Goal: Book appointment/travel/reservation

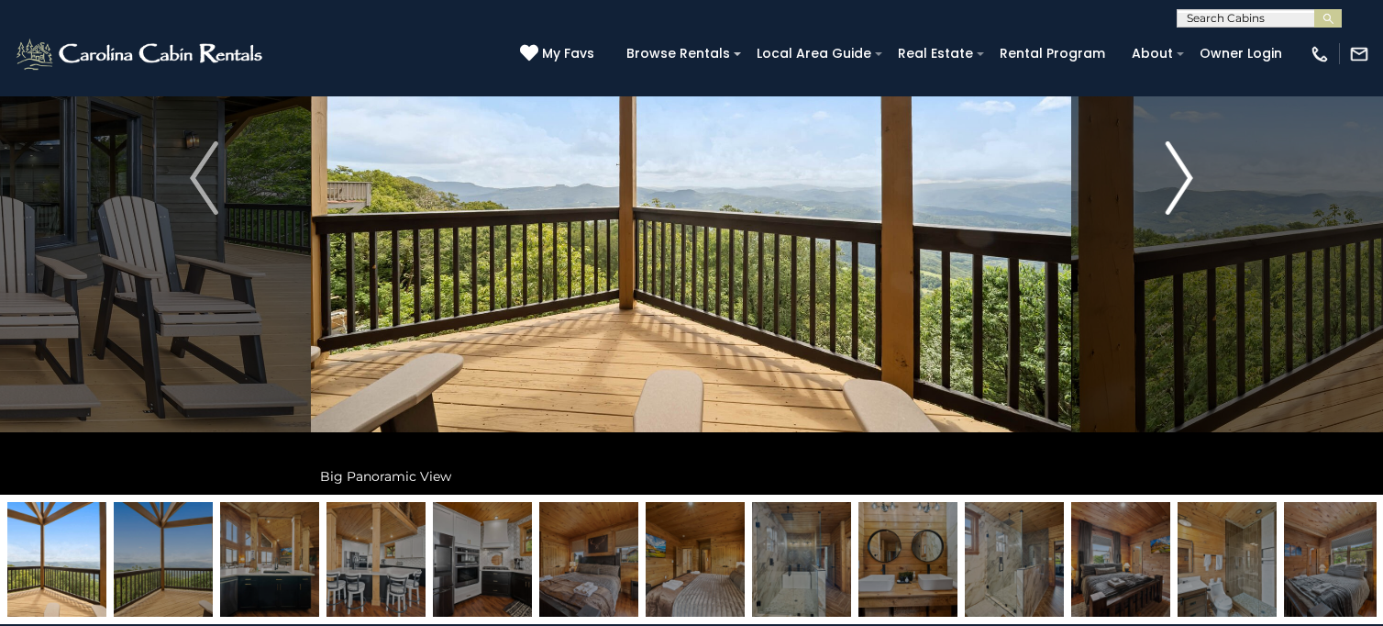
click at [1169, 180] on img "Next" at bounding box center [1179, 177] width 28 height 73
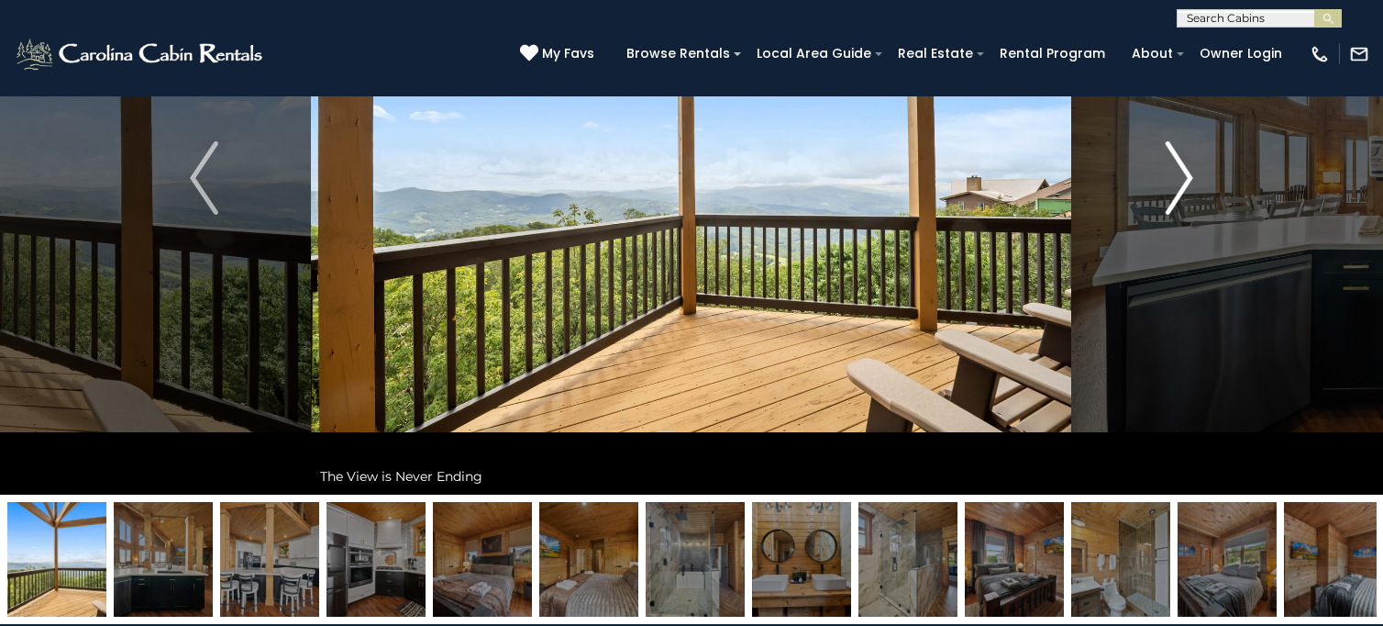
click at [1169, 180] on img "Next" at bounding box center [1179, 177] width 28 height 73
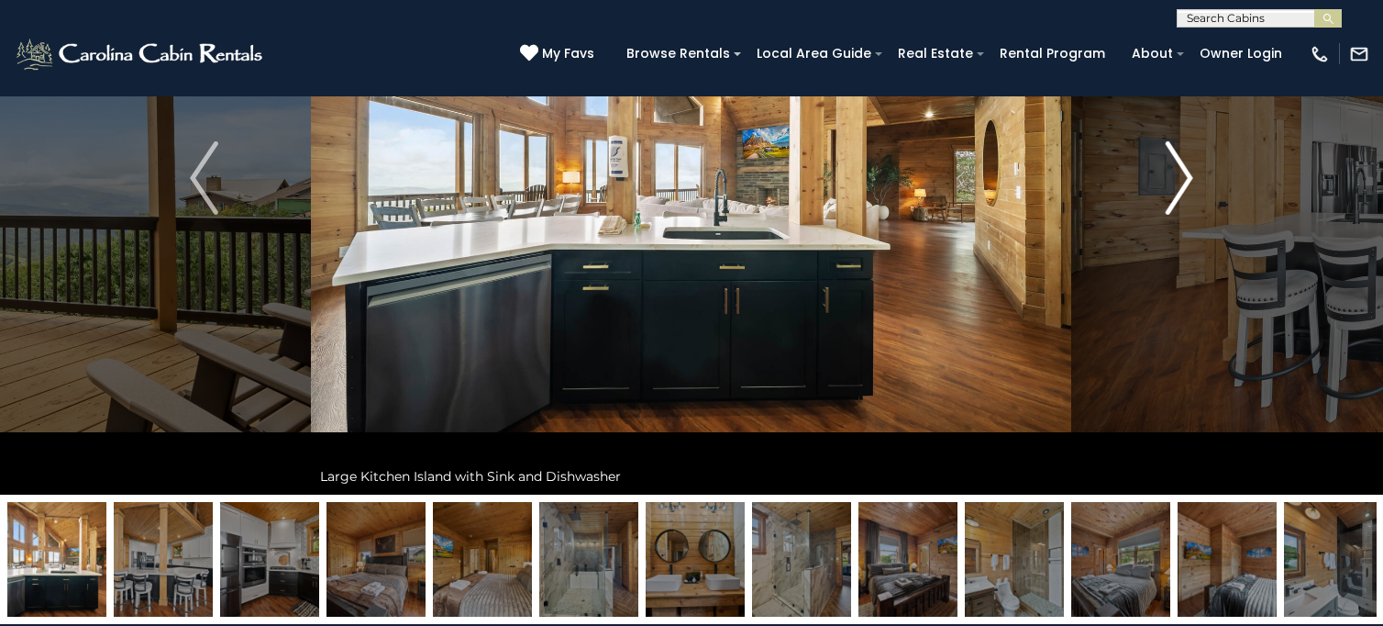
click at [1169, 180] on img "Next" at bounding box center [1179, 177] width 28 height 73
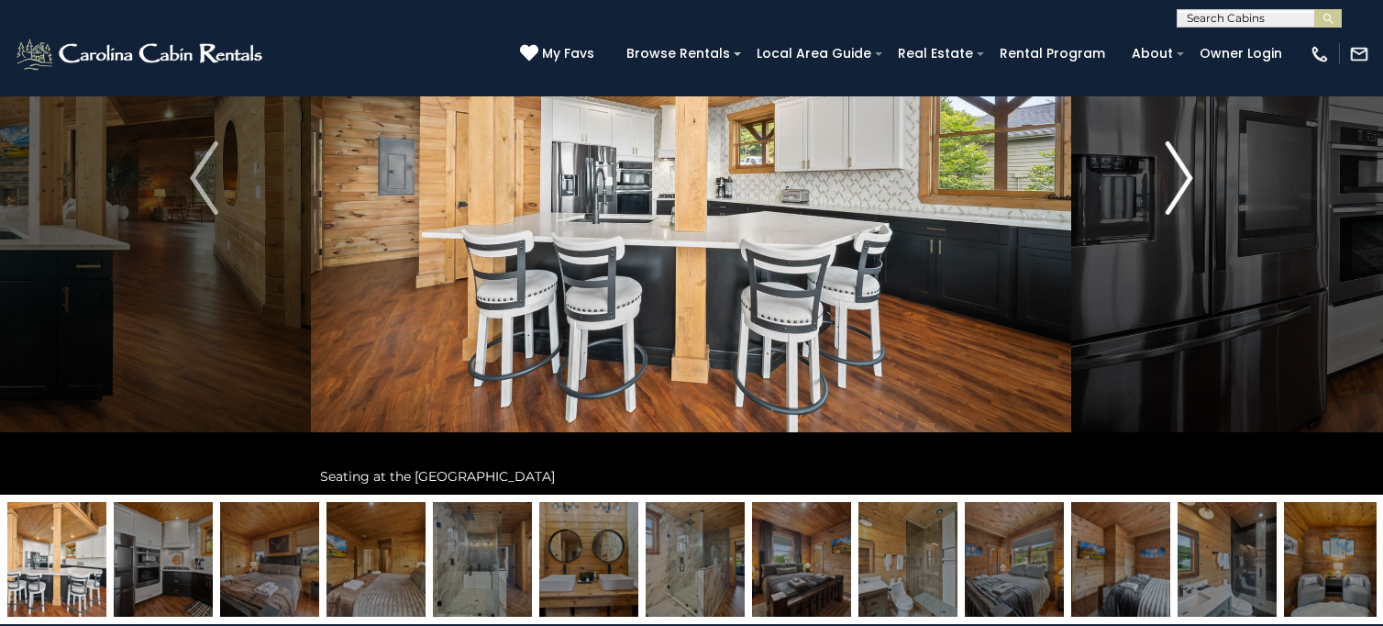
click at [1169, 180] on img "Next" at bounding box center [1179, 177] width 28 height 73
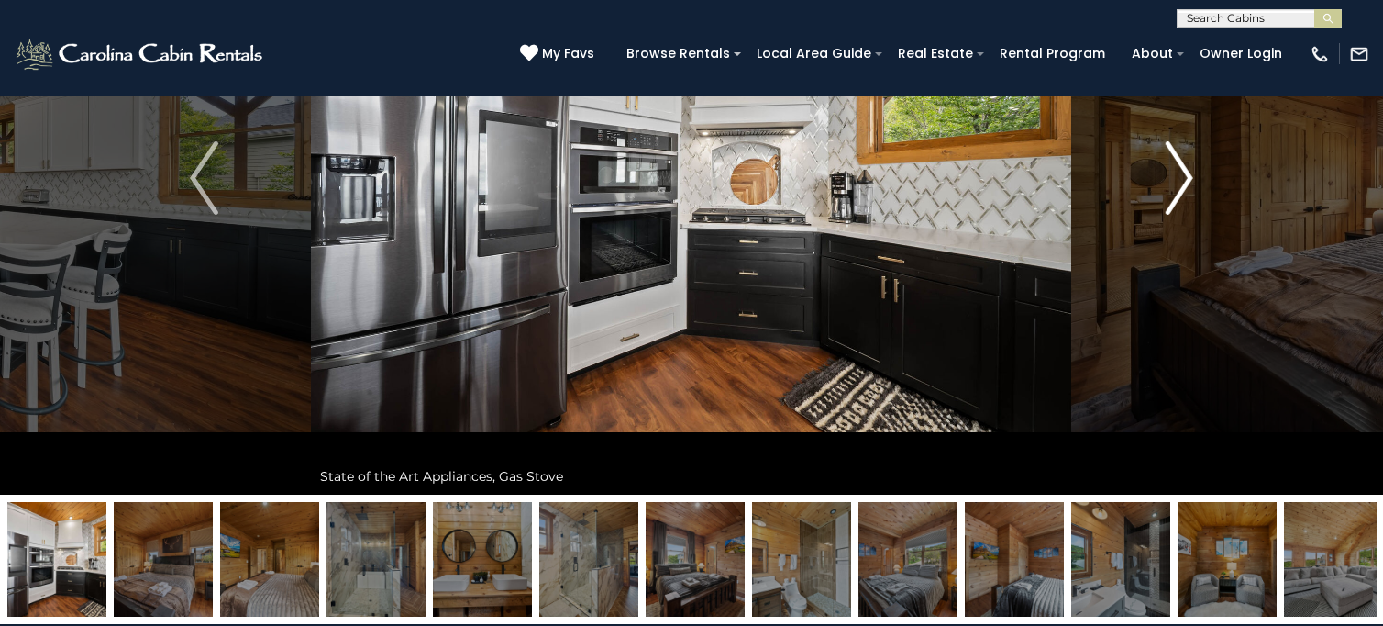
click at [1169, 180] on img "Next" at bounding box center [1179, 177] width 28 height 73
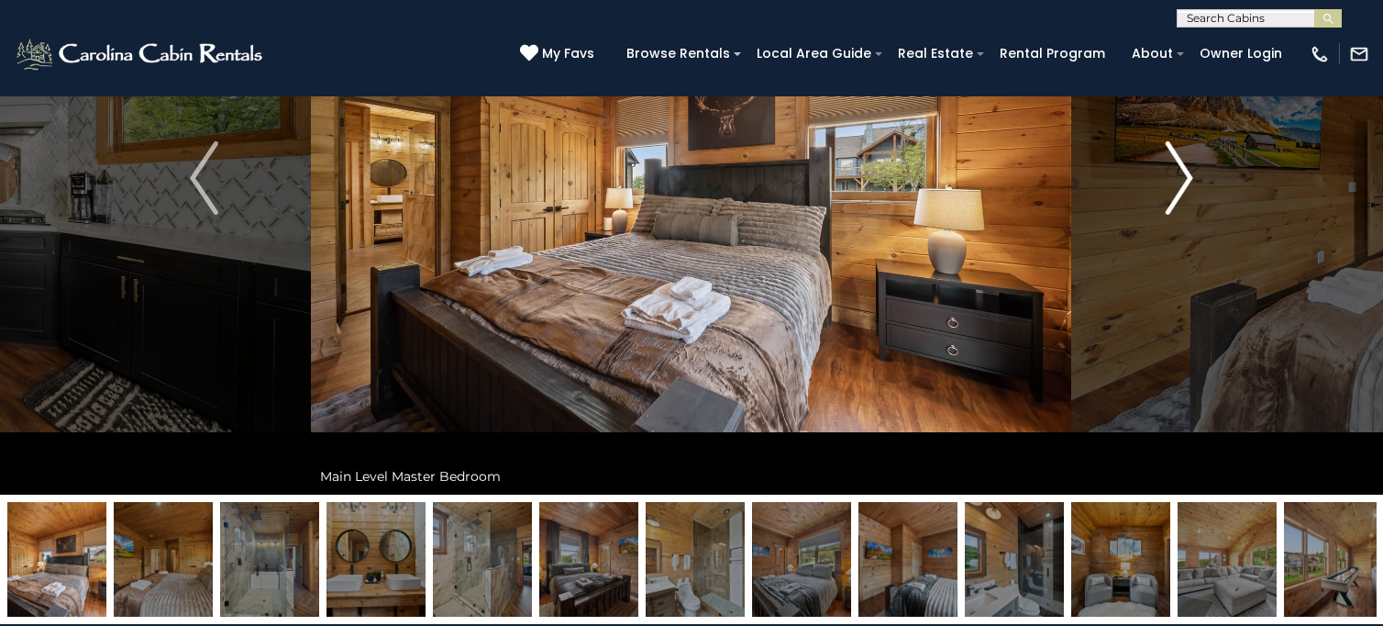
click at [1169, 180] on img "Next" at bounding box center [1179, 177] width 28 height 73
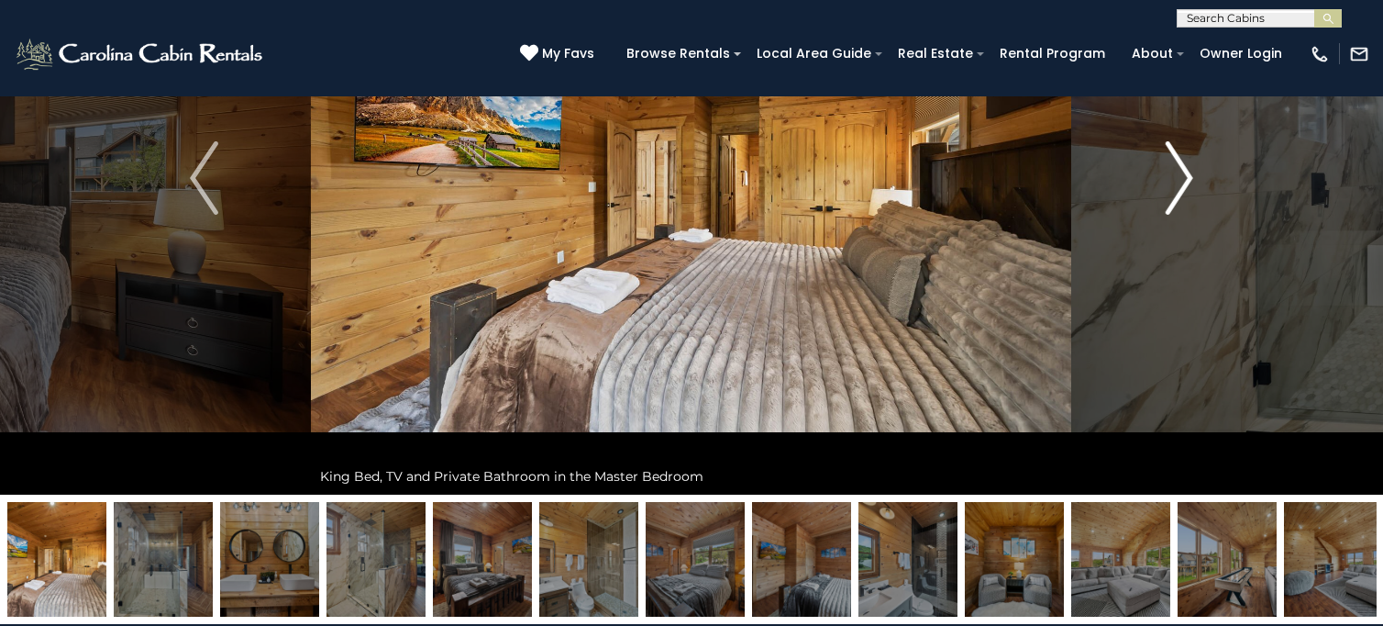
click at [1169, 180] on img "Next" at bounding box center [1179, 177] width 28 height 73
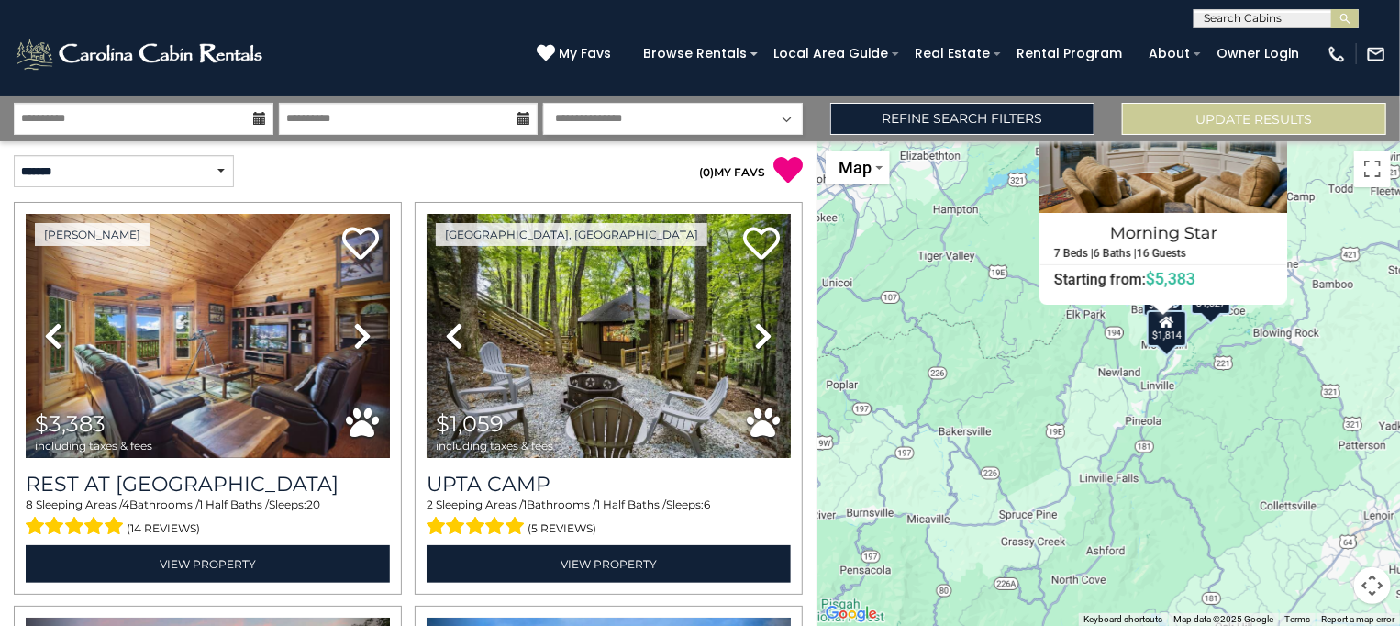
scroll to position [2407, 0]
